Goal: Check status: Check status

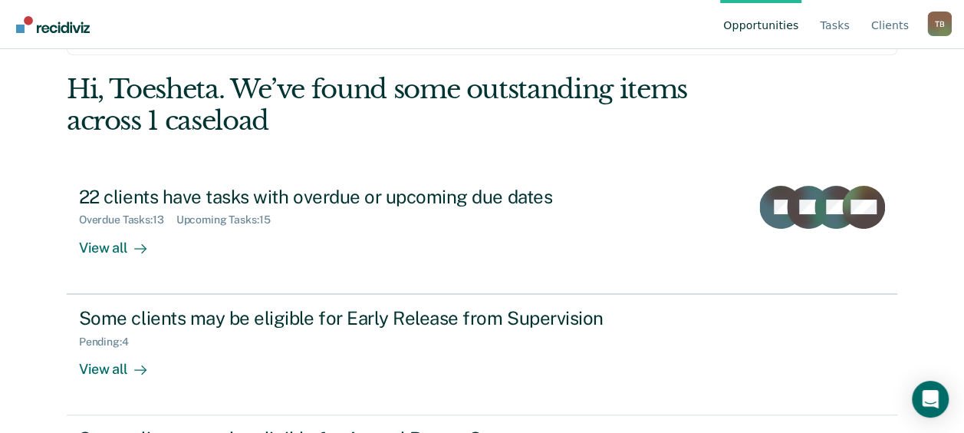
scroll to position [153, 0]
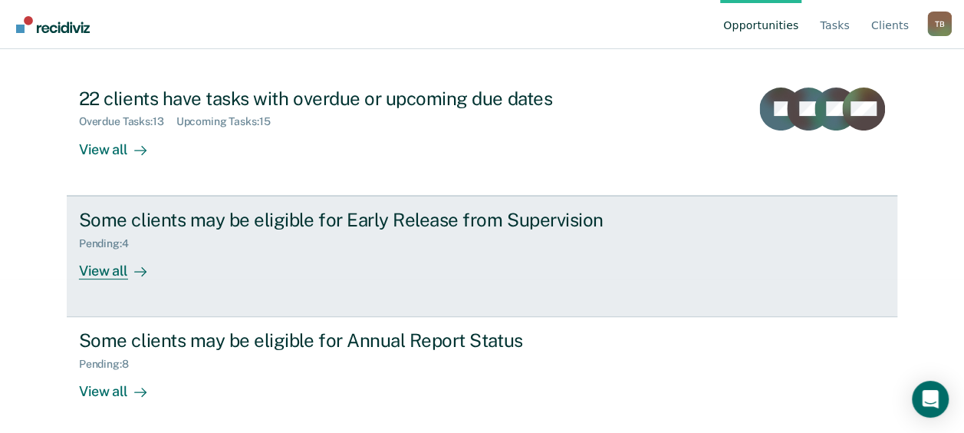
click at [107, 270] on div "View all" at bounding box center [122, 264] width 86 height 30
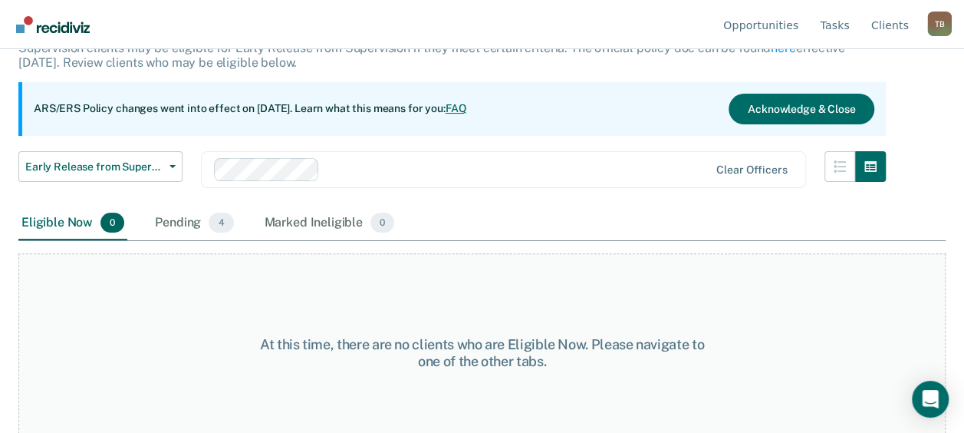
scroll to position [127, 0]
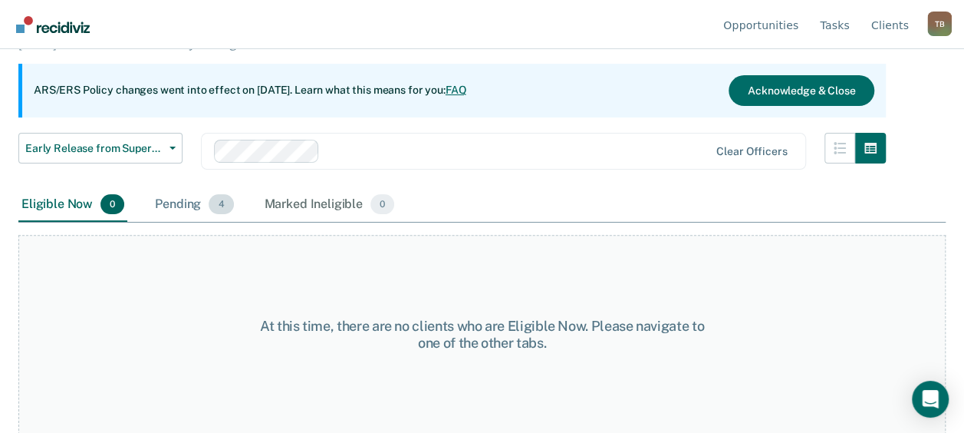
click at [193, 197] on div "Pending 4" at bounding box center [194, 205] width 84 height 34
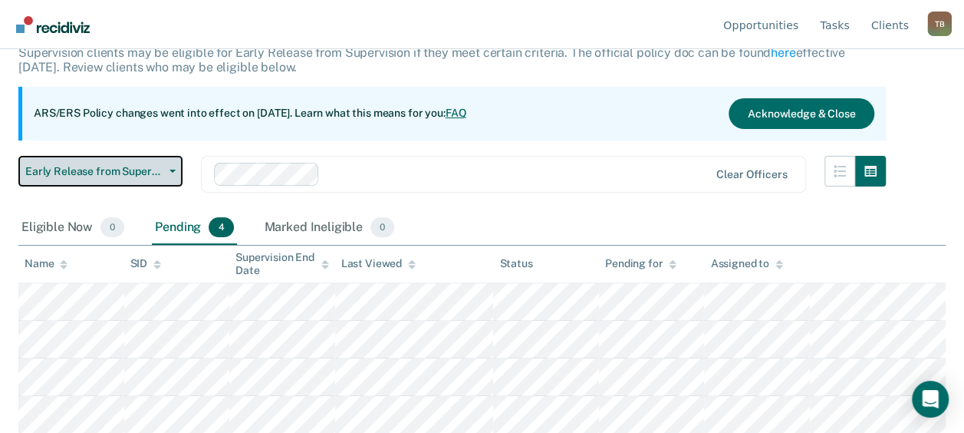
click at [163, 173] on span "Early Release from Supervision" at bounding box center [94, 171] width 138 height 13
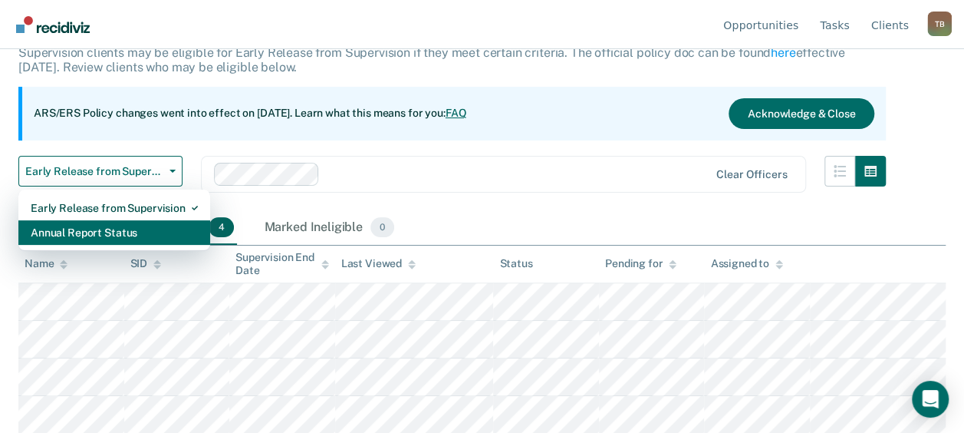
click at [100, 231] on div "Annual Report Status" at bounding box center [114, 232] width 167 height 25
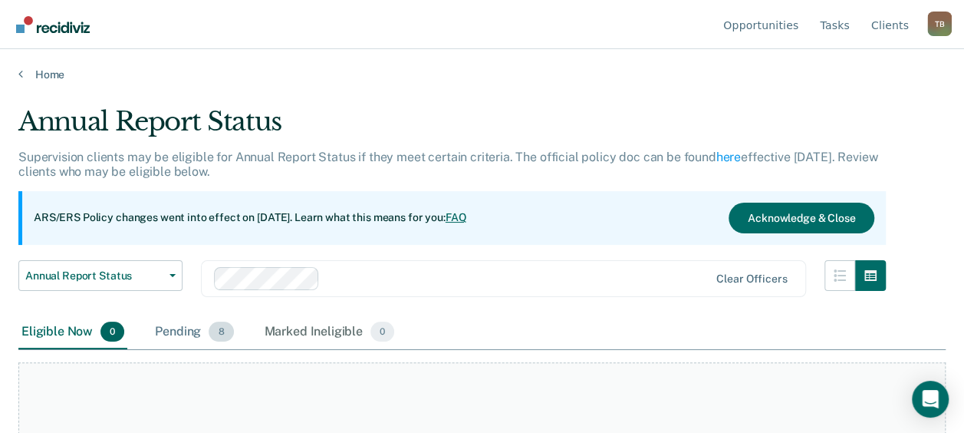
click at [195, 330] on div "Pending 8" at bounding box center [194, 332] width 84 height 34
